Goal: Transaction & Acquisition: Obtain resource

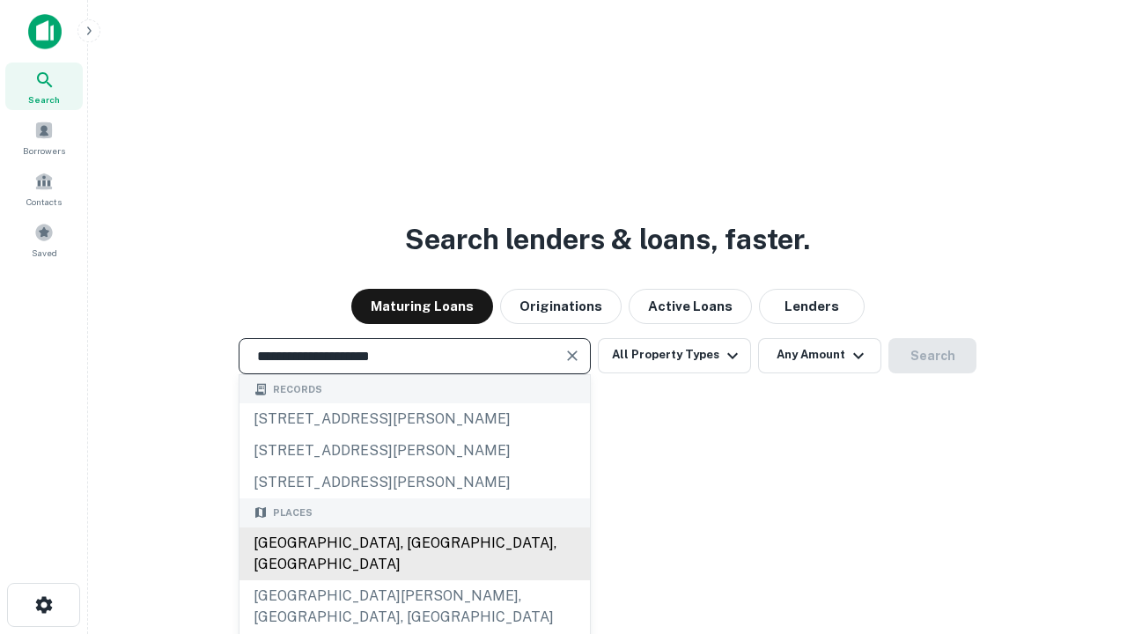
click at [414, 580] on div "Santa Monica, CA, USA" at bounding box center [414, 553] width 350 height 53
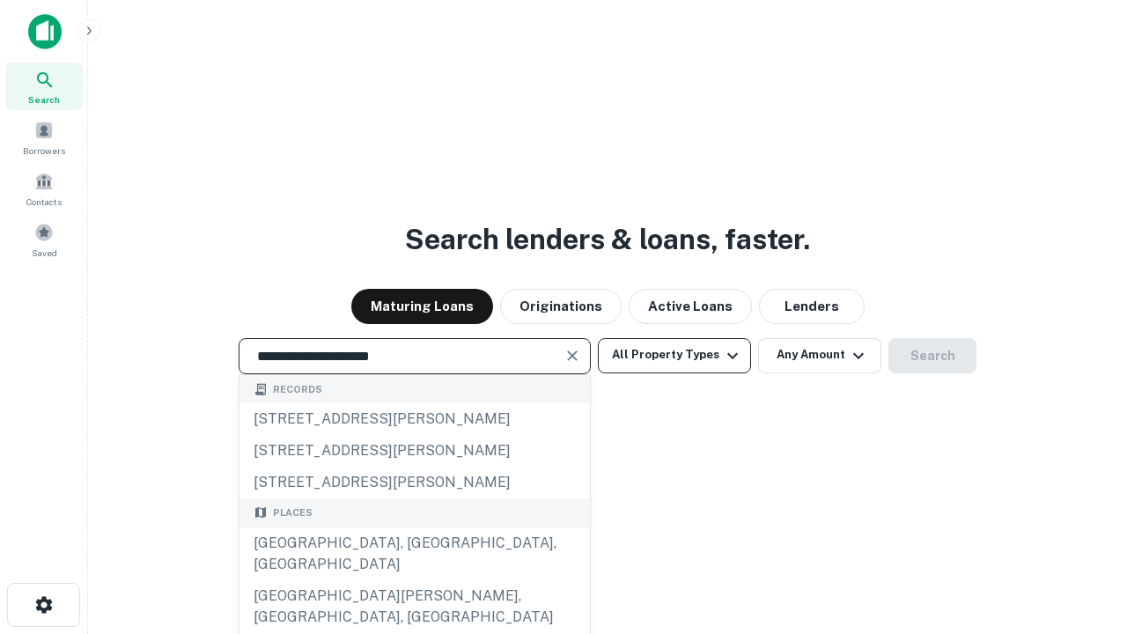
type input "**********"
click at [674, 355] on button "All Property Types" at bounding box center [674, 355] width 153 height 35
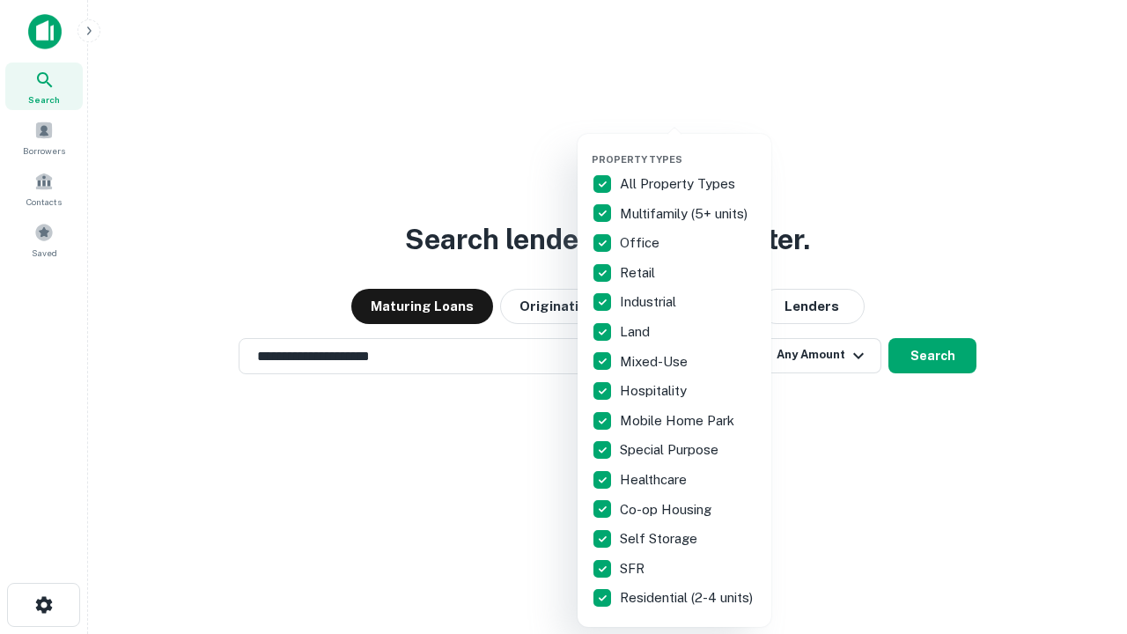
click at [688, 148] on button "button" at bounding box center [689, 148] width 194 height 1
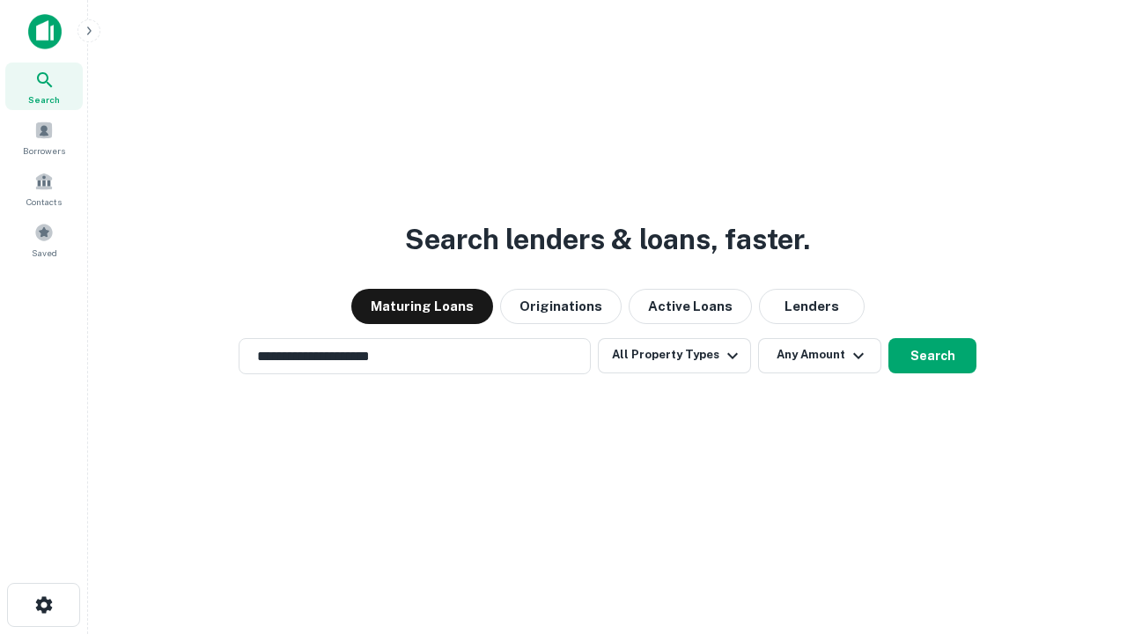
scroll to position [27, 0]
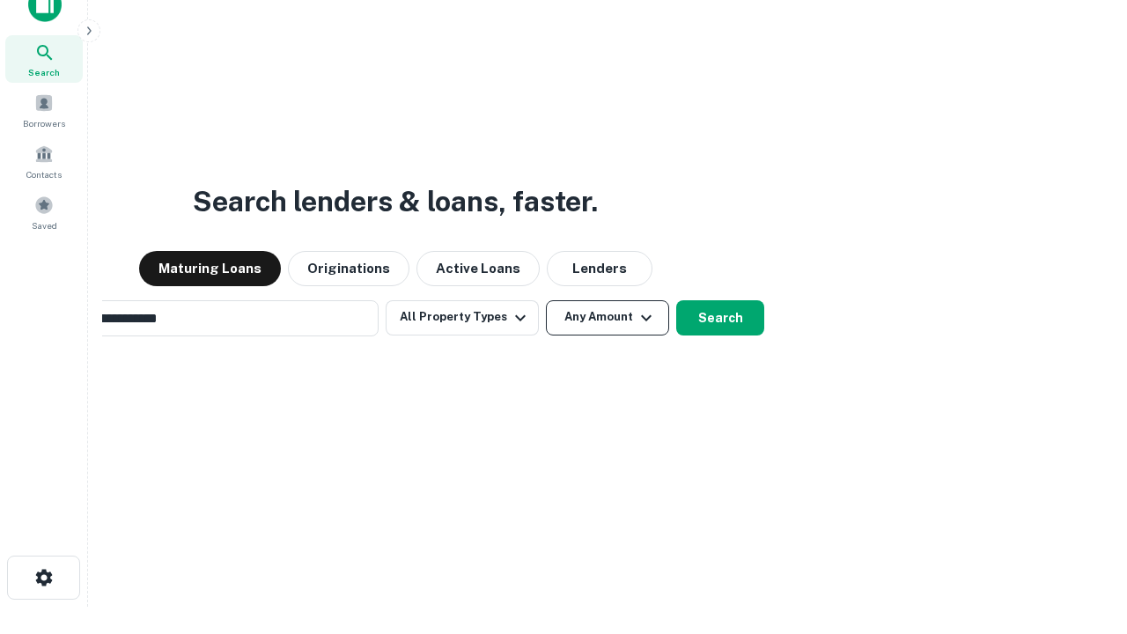
click at [546, 300] on button "Any Amount" at bounding box center [607, 317] width 123 height 35
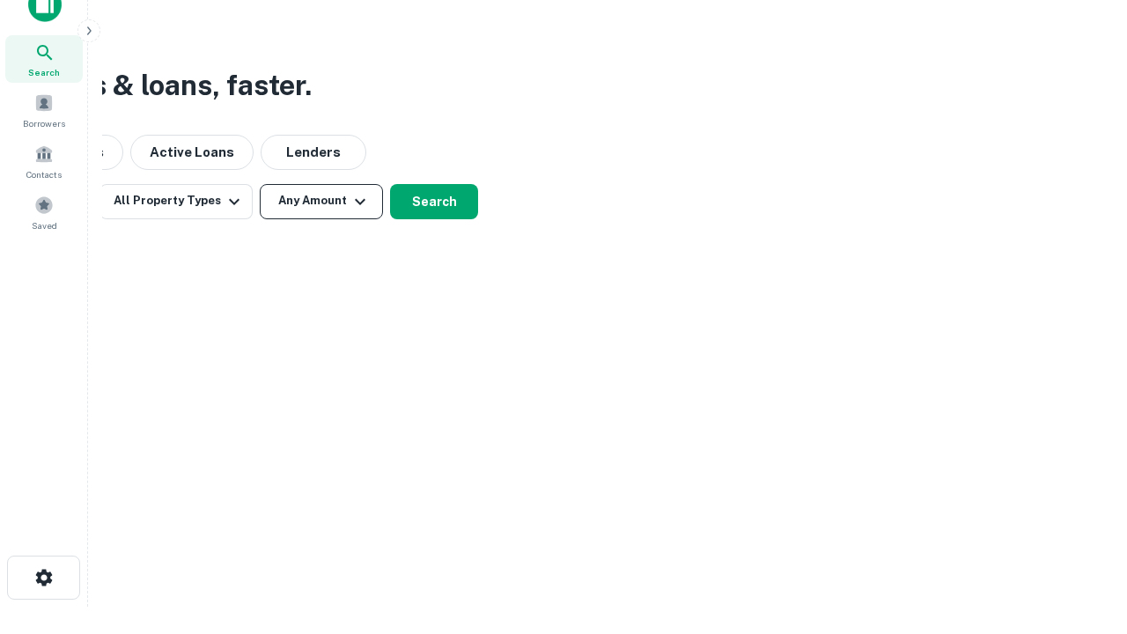
scroll to position [28, 0]
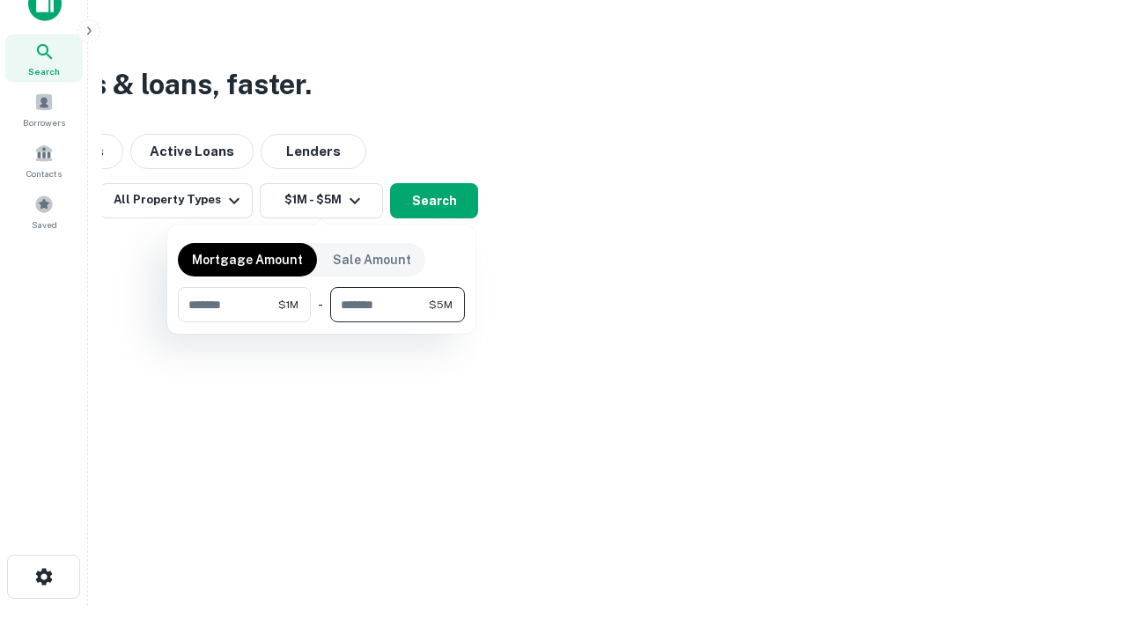
type input "*******"
click at [321, 322] on button "button" at bounding box center [321, 322] width 287 height 1
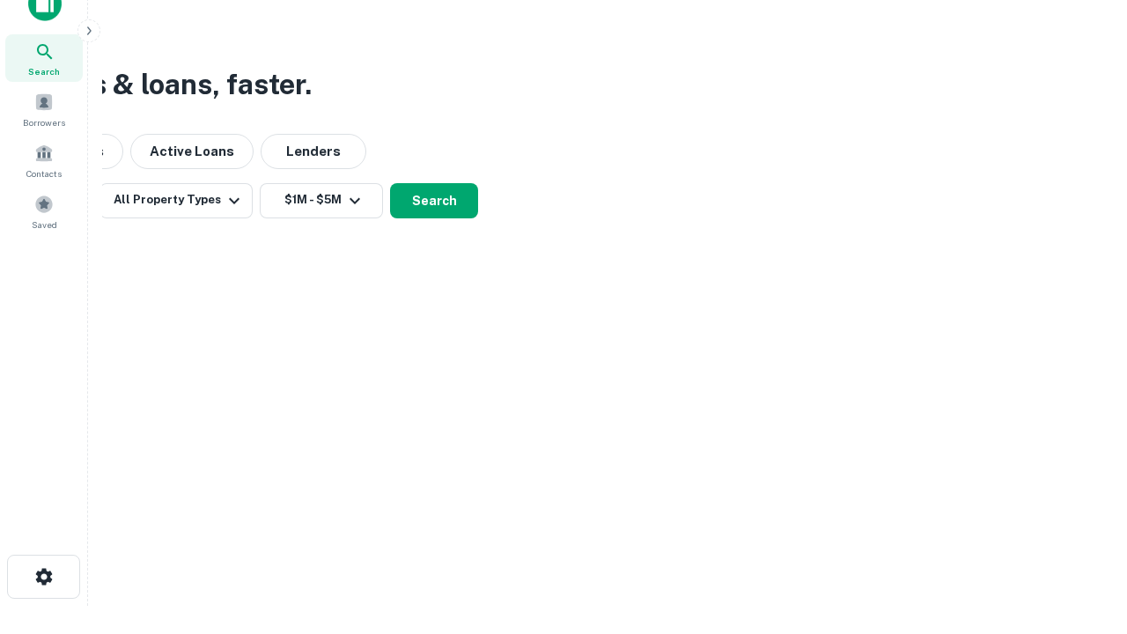
scroll to position [11, 325]
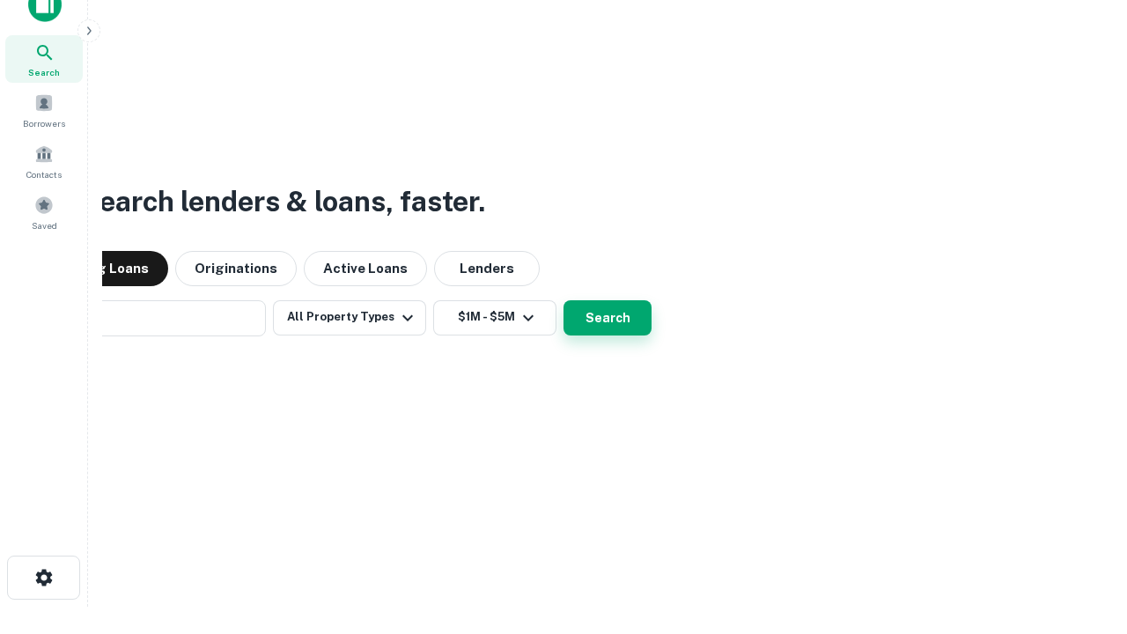
click at [563, 300] on button "Search" at bounding box center [607, 317] width 88 height 35
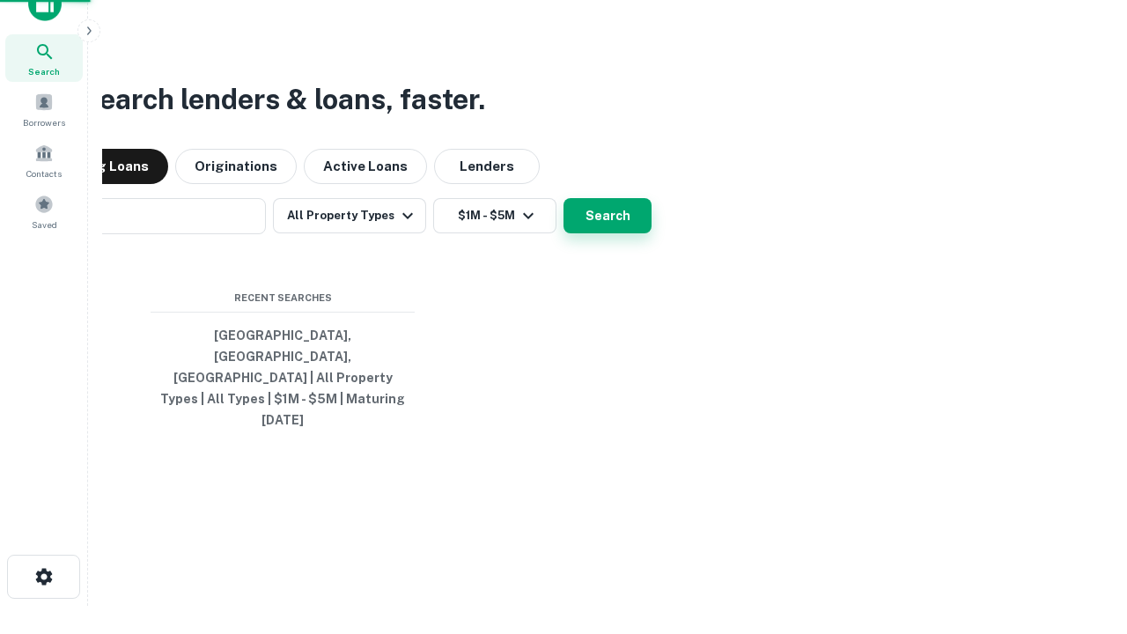
scroll to position [47, 498]
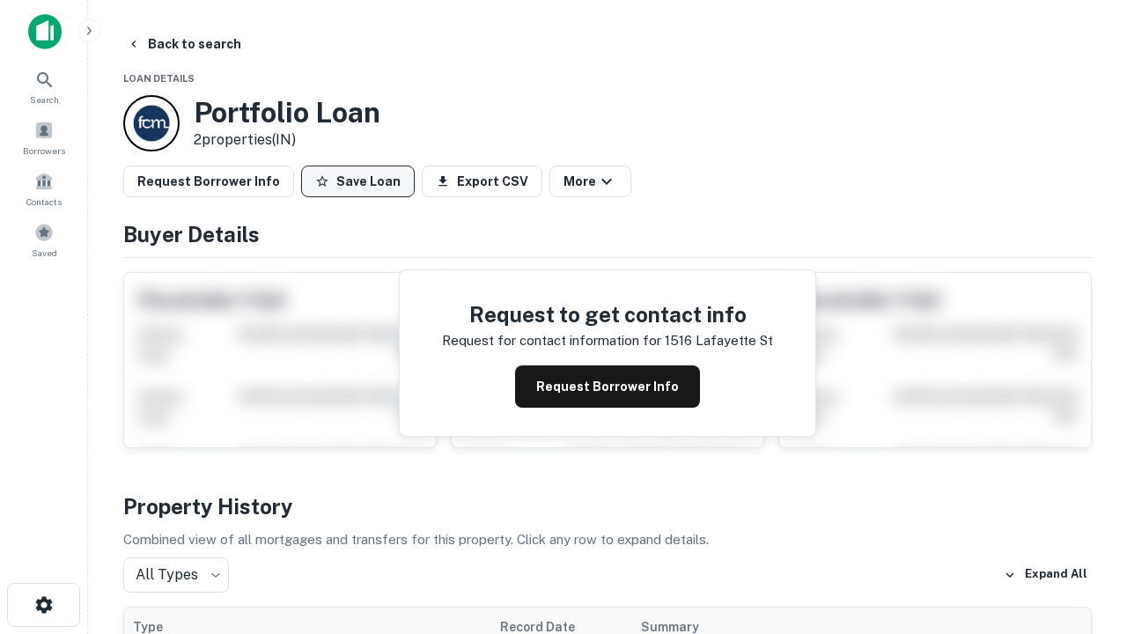
click at [357, 181] on button "Save Loan" at bounding box center [358, 181] width 114 height 32
click at [362, 181] on button "Save Loan" at bounding box center [358, 181] width 114 height 32
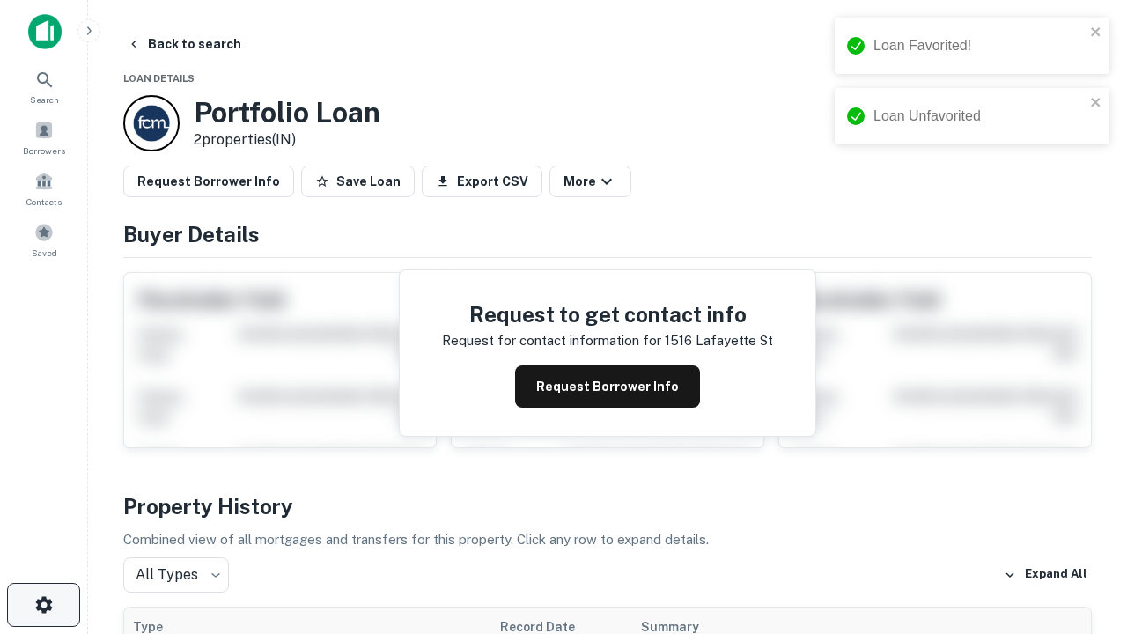
click at [43, 605] on icon "button" at bounding box center [43, 604] width 21 height 21
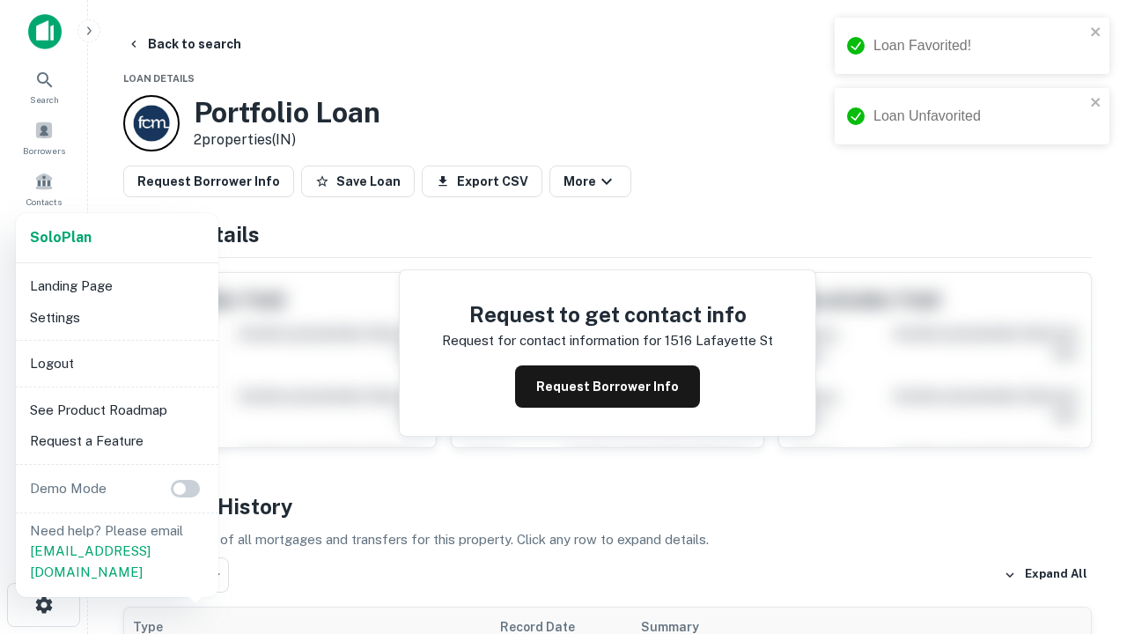
click at [116, 363] on li "Logout" at bounding box center [117, 364] width 188 height 32
